Goal: Navigation & Orientation: Find specific page/section

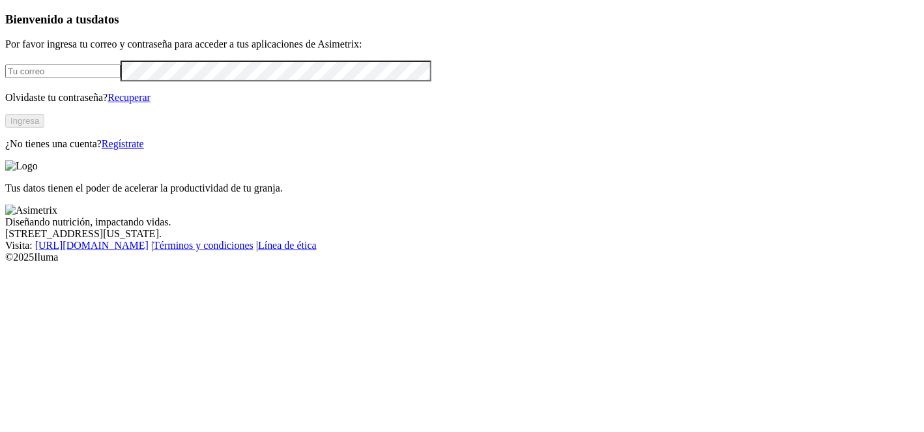
type input "[PERSON_NAME][EMAIL_ADDRESS][DOMAIN_NAME]"
click at [44, 128] on button "Ingresa" at bounding box center [24, 121] width 39 height 14
